Goal: Navigation & Orientation: Find specific page/section

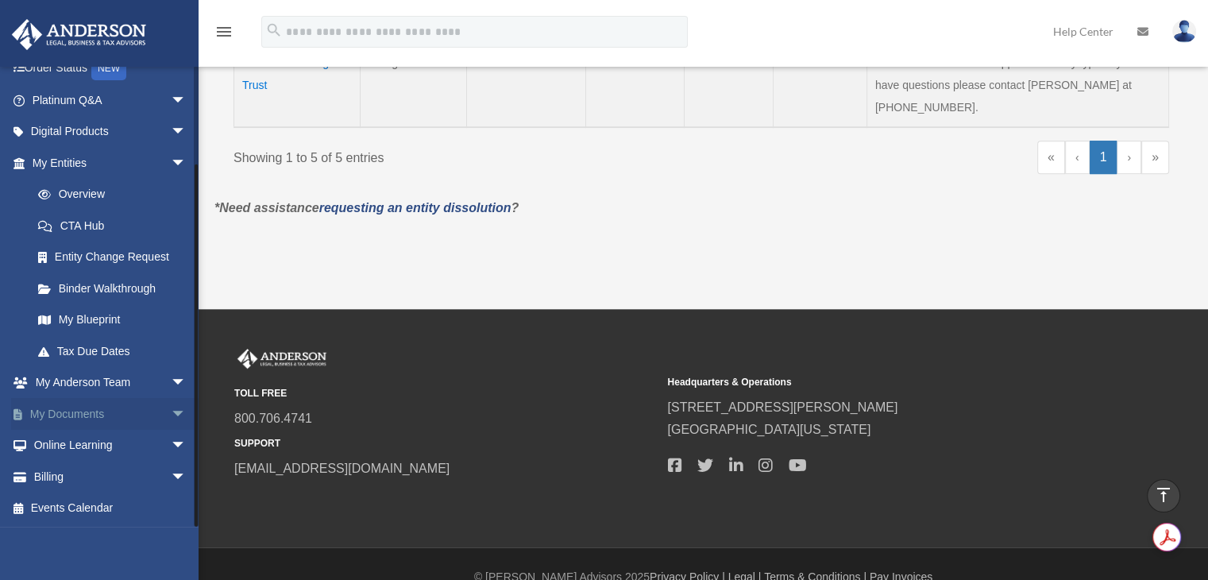
scroll to position [723, 0]
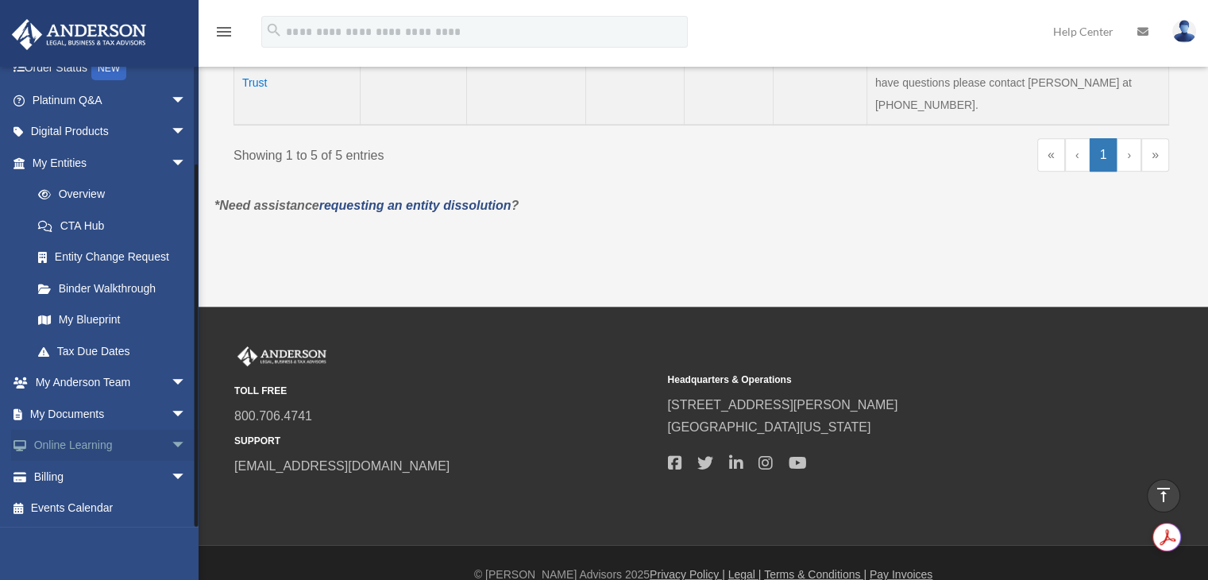
click at [108, 441] on link "Online Learning arrow_drop_down" at bounding box center [110, 446] width 199 height 32
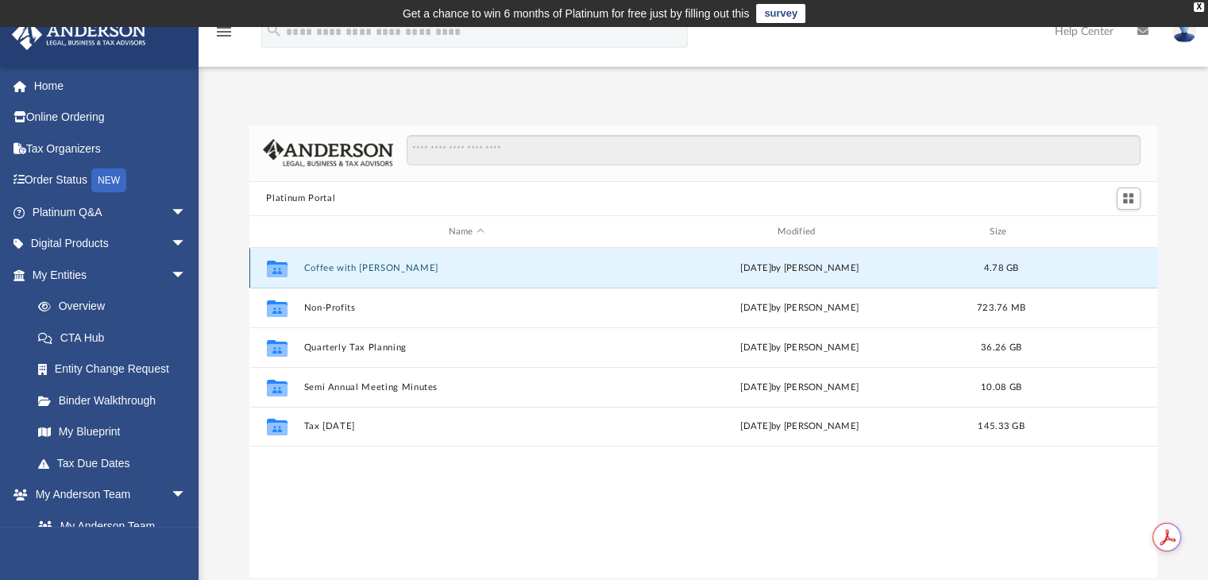
click at [317, 268] on button "Coffee with Carl" at bounding box center [466, 268] width 326 height 10
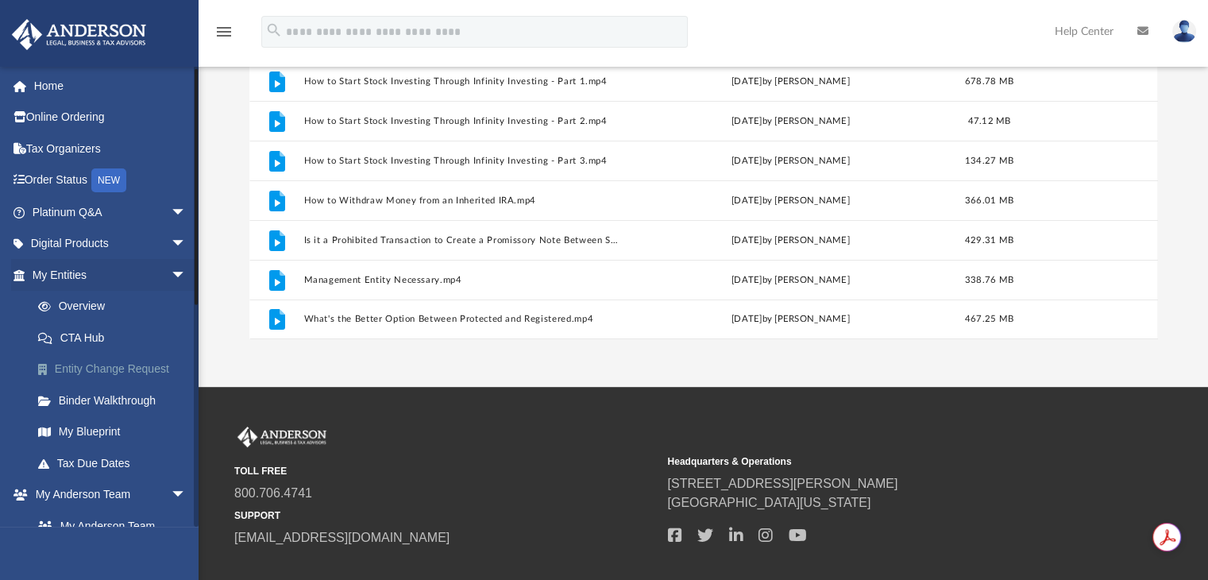
scroll to position [79, 0]
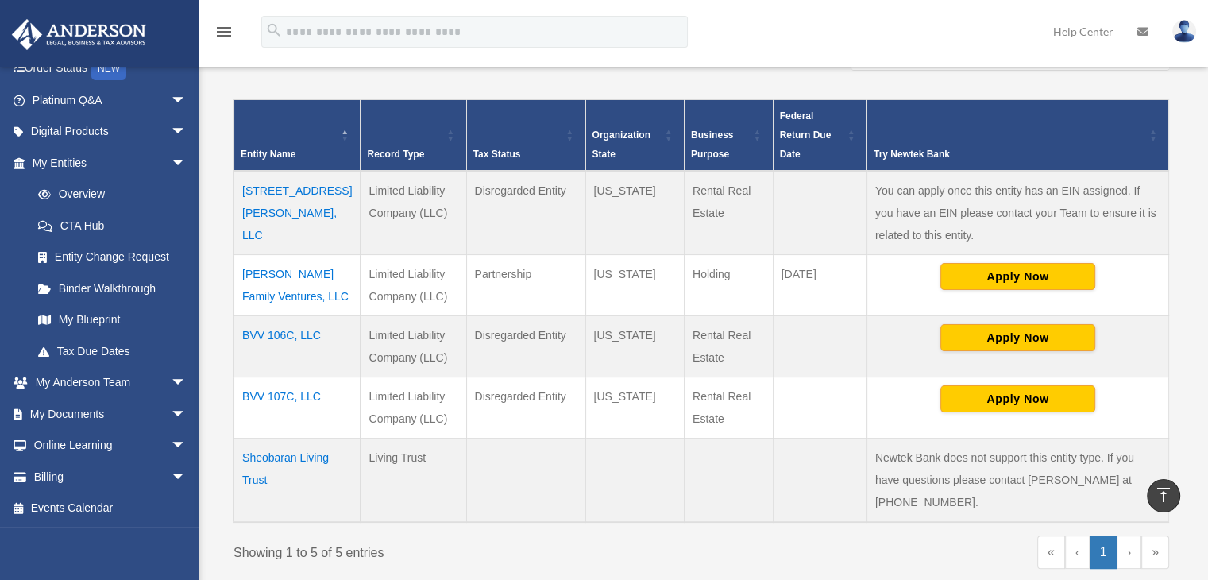
scroll to position [406, 0]
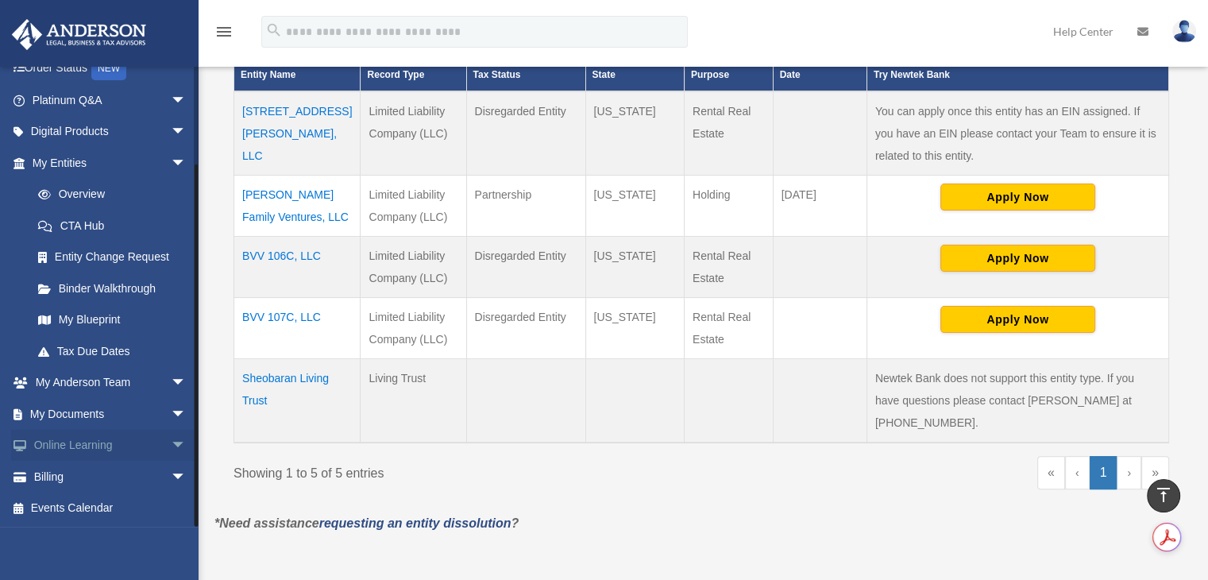
click at [145, 442] on link "Online Learning arrow_drop_down" at bounding box center [110, 446] width 199 height 32
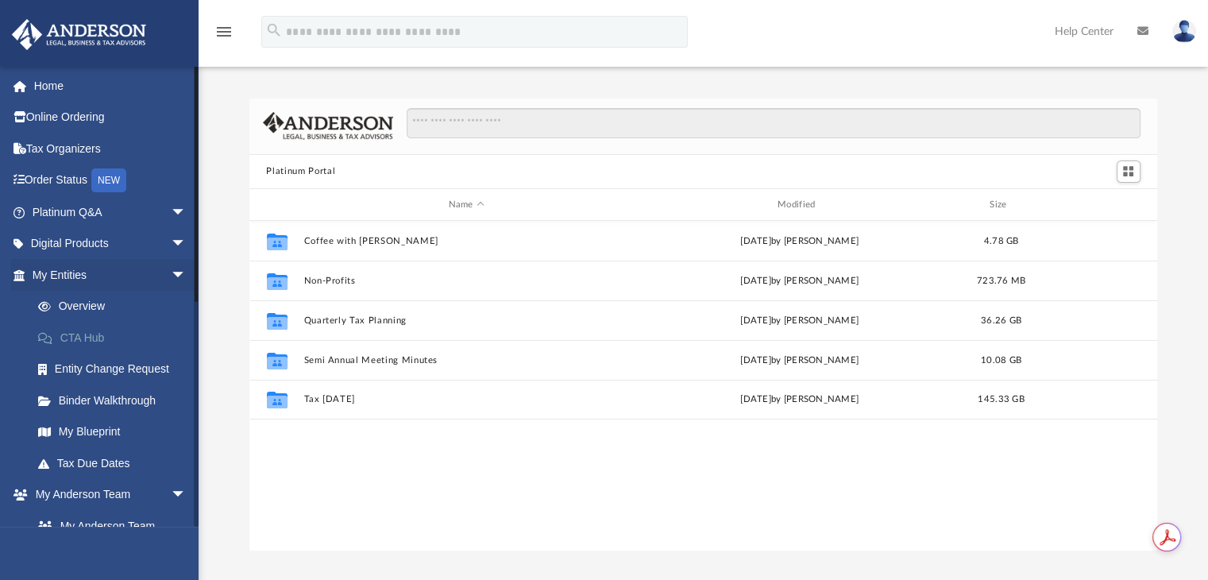
scroll to position [349, 896]
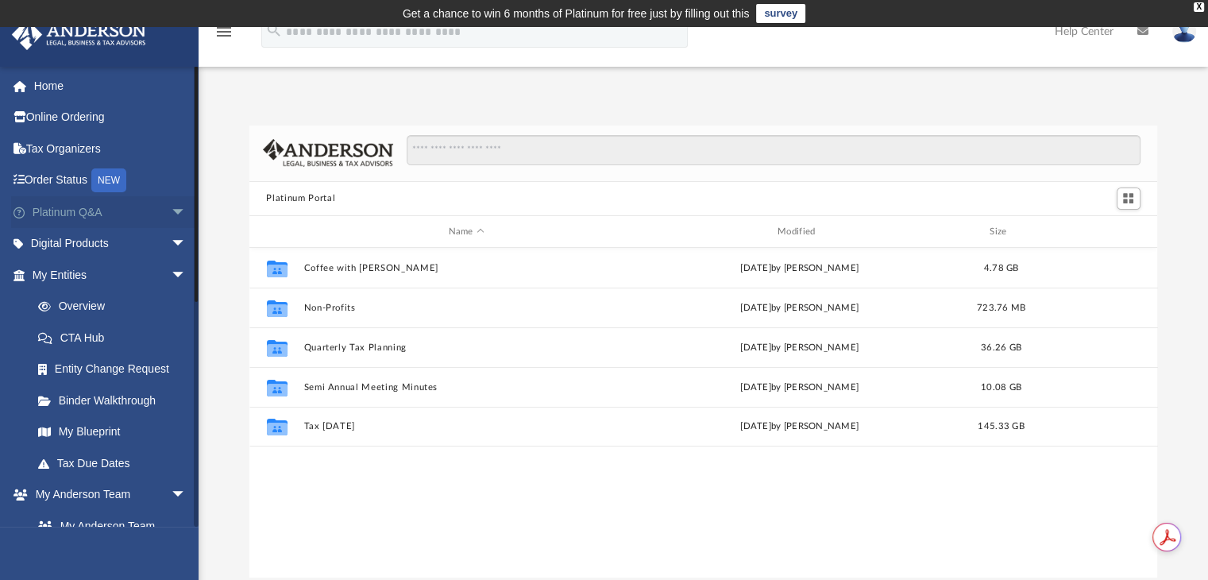
click at [68, 213] on link "Platinum Q&A arrow_drop_down" at bounding box center [110, 212] width 199 height 32
click at [171, 210] on span "arrow_drop_down" at bounding box center [187, 212] width 32 height 33
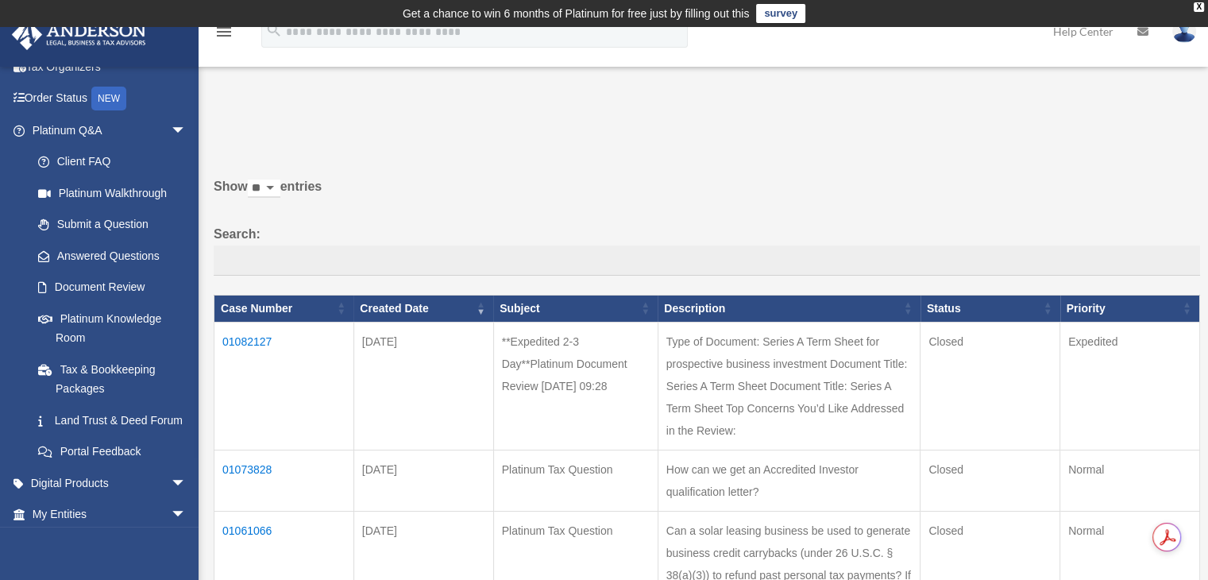
scroll to position [79, 0]
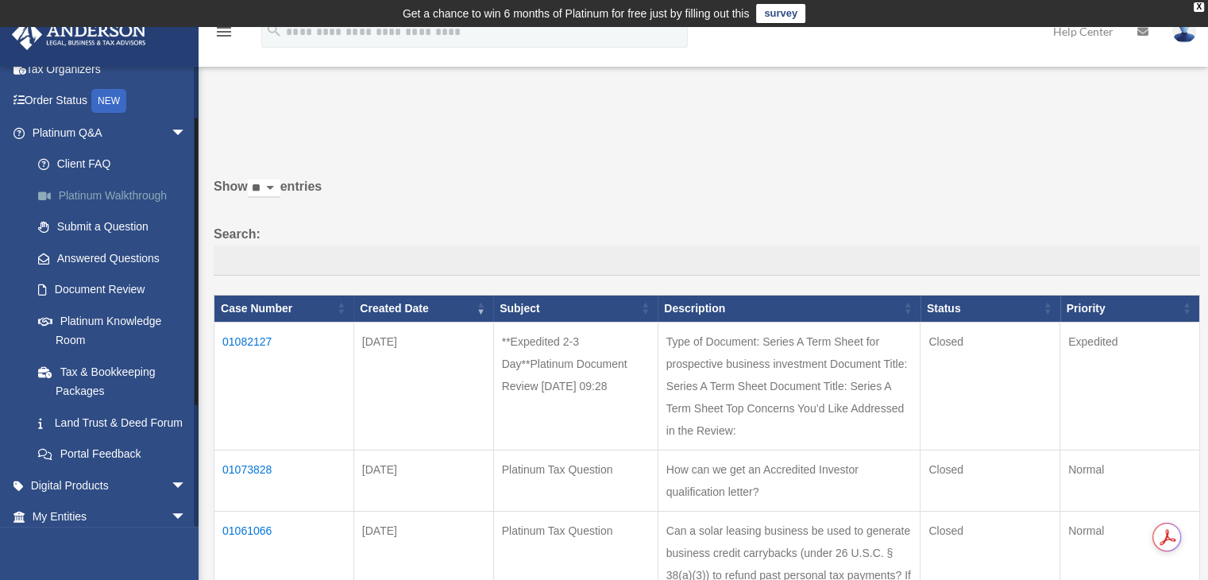
click at [98, 193] on link "Platinum Walkthrough" at bounding box center [116, 195] width 188 height 32
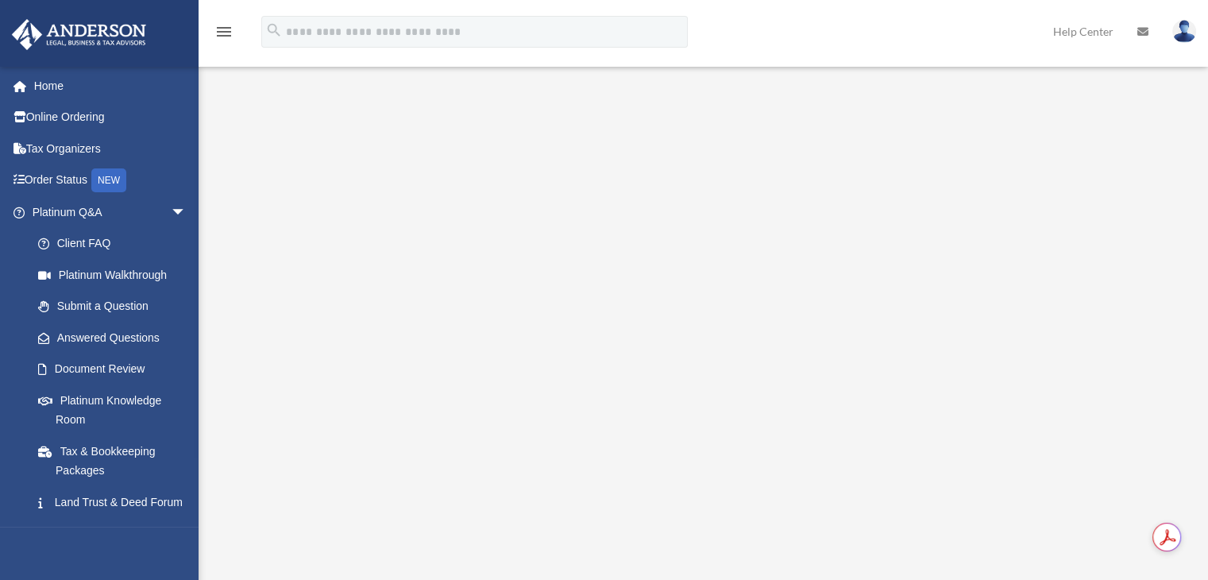
click at [107, 318] on link "Submit a Question" at bounding box center [116, 307] width 188 height 32
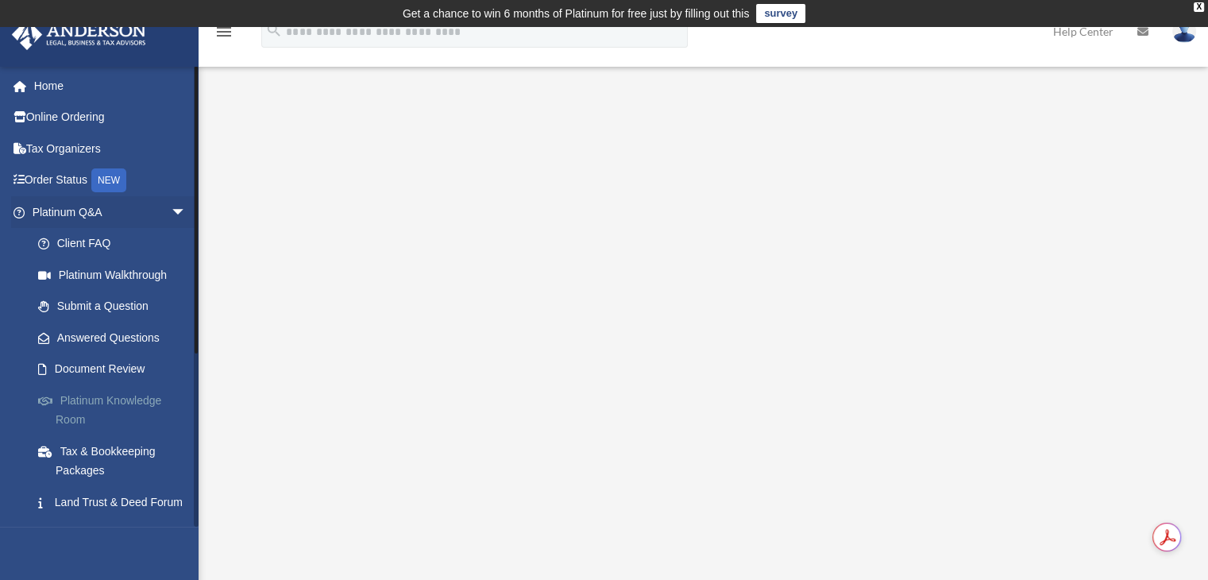
click at [100, 392] on link "Platinum Knowledge Room" at bounding box center [116, 409] width 188 height 51
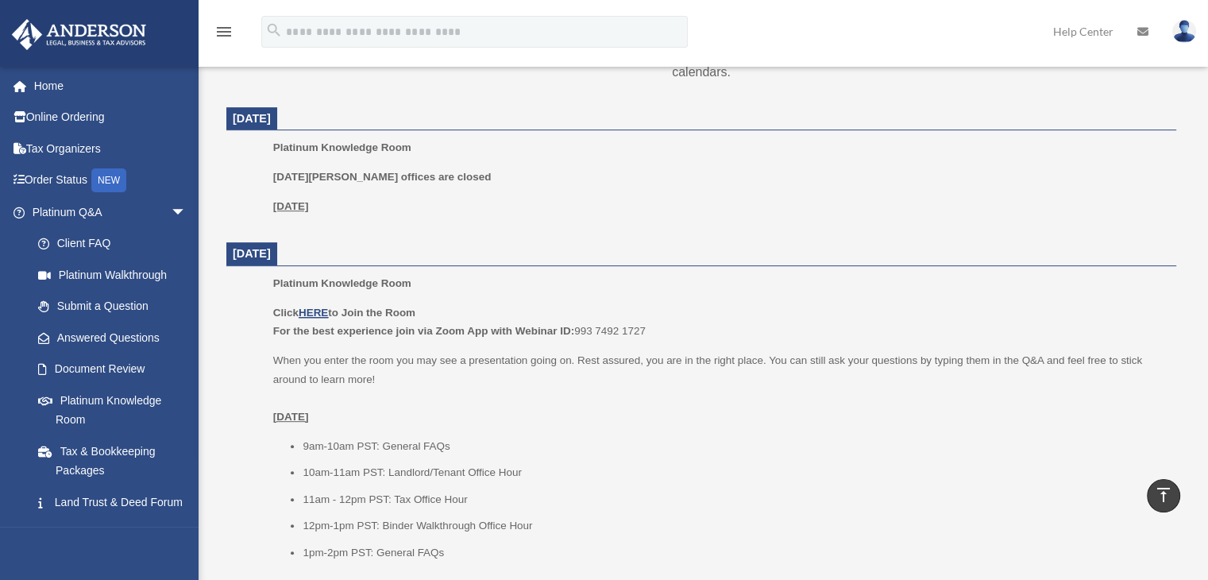
scroll to position [715, 0]
